Goal: Navigation & Orientation: Find specific page/section

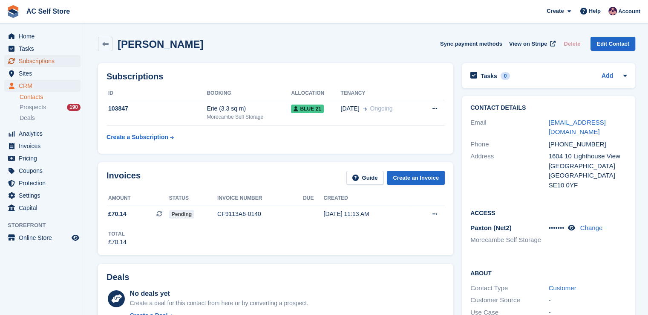
click at [42, 60] on span "Subscriptions" at bounding box center [44, 61] width 51 height 12
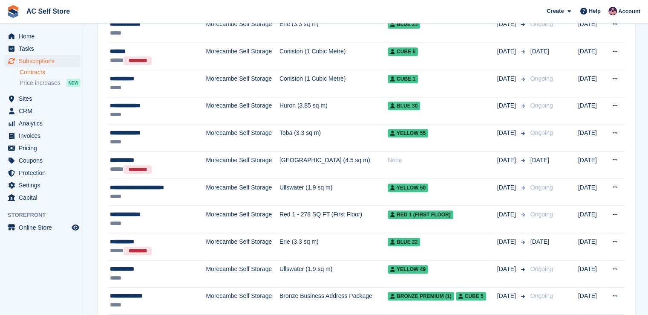
scroll to position [883, 0]
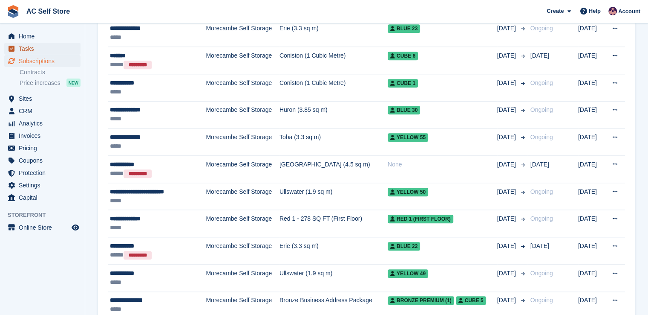
click at [55, 46] on span "Tasks" at bounding box center [44, 49] width 51 height 12
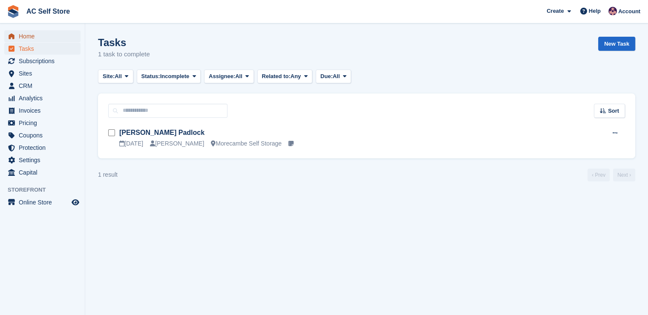
click at [42, 40] on span "Home" at bounding box center [44, 36] width 51 height 12
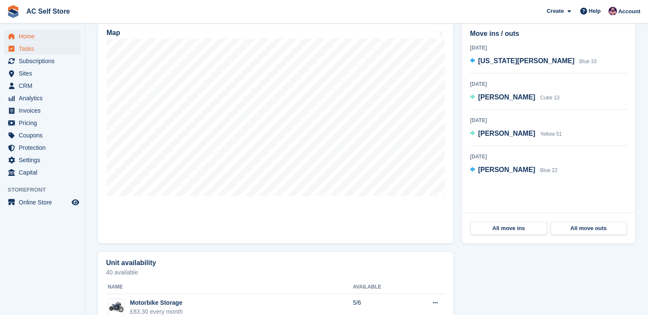
scroll to position [256, 0]
click at [43, 39] on span "Home" at bounding box center [44, 36] width 51 height 12
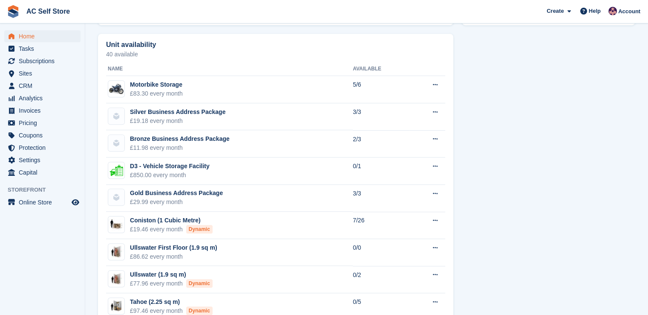
scroll to position [418, 0]
